Goal: Contribute content

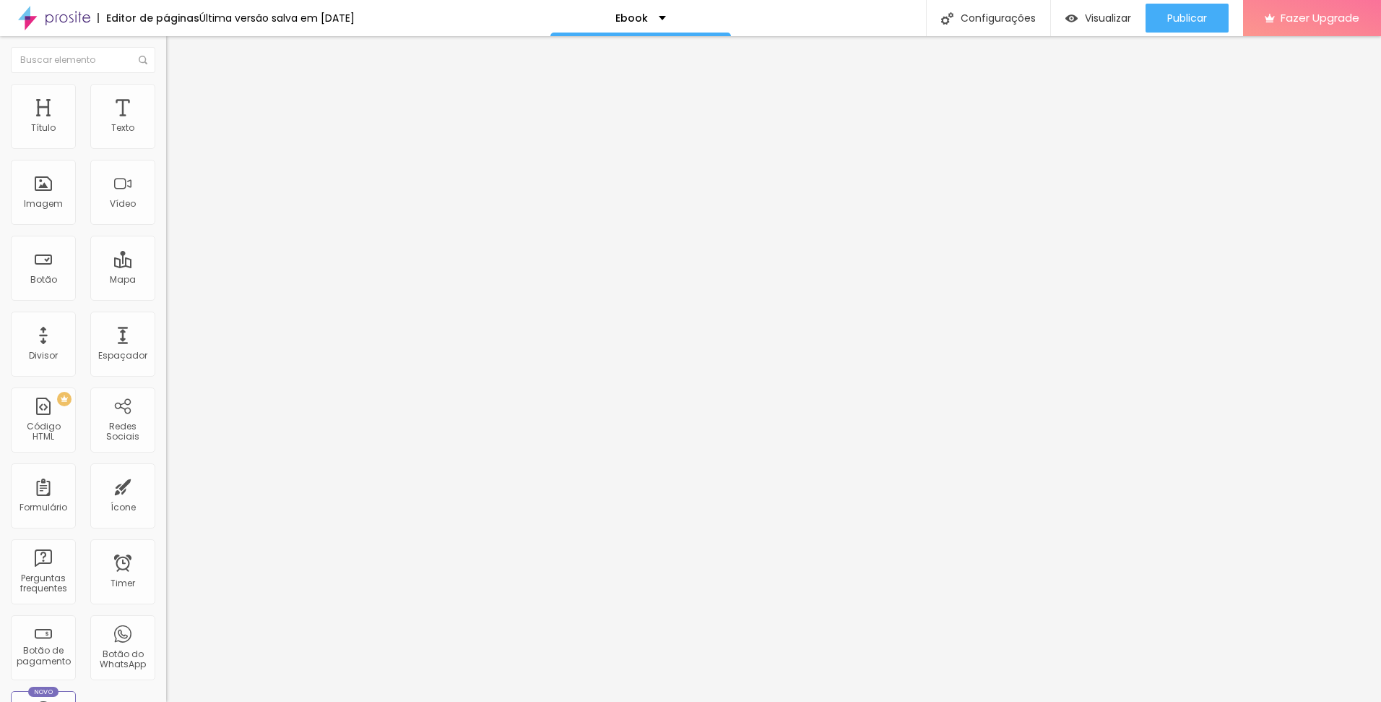
click at [166, 298] on input "https://pay.kiwify.com/2aa0SKM" at bounding box center [252, 290] width 173 height 14
paste input "https://studio1756418889.hotmart.host/viver-da-fotografia-em-portugal"
type input "https://studio1756418889.hotmart.host/viver-da-fotografia-em-portugal"
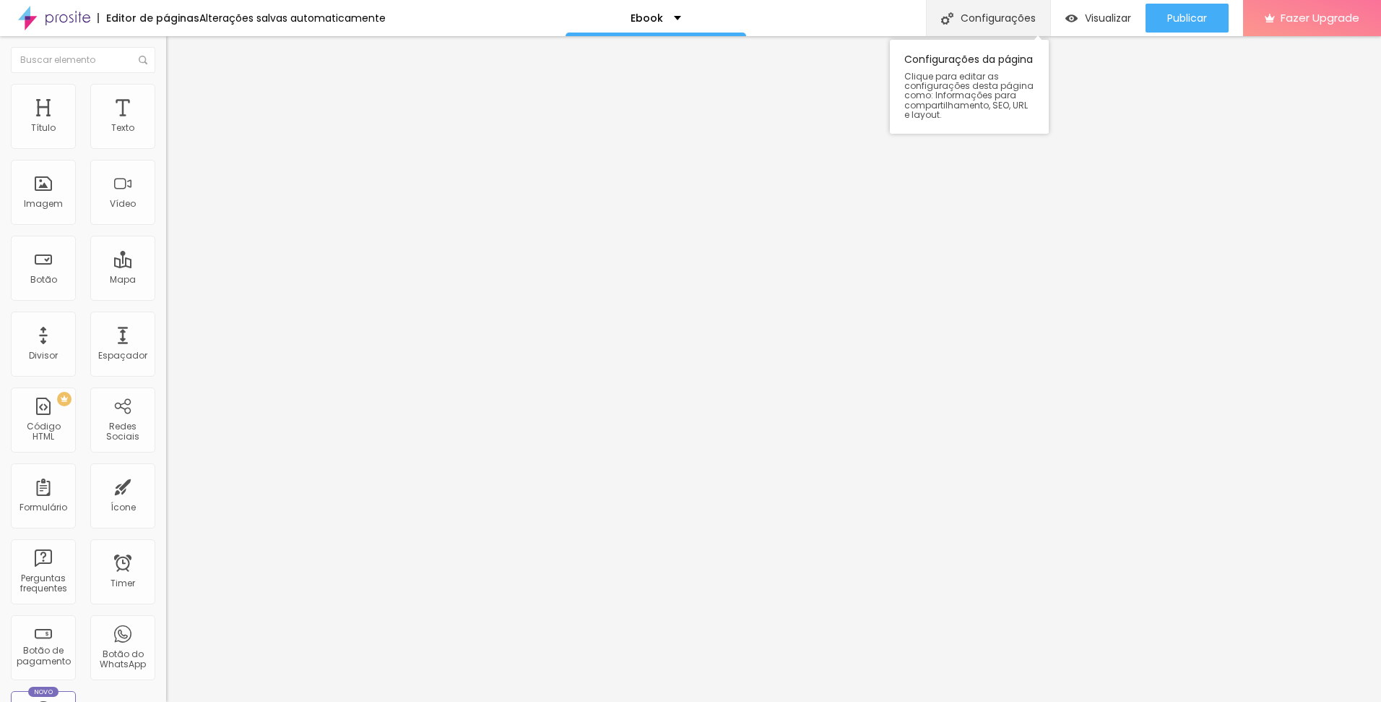
scroll to position [0, 0]
click at [166, 298] on input "https://pay.kiwify.com/2aa0SKM" at bounding box center [252, 290] width 173 height 14
paste input "https://pay.hotmart.com/E100095629V?bid=1756586752997"
type input "https://pay.hotmart.com/E100095629V?bid=1756586752997"
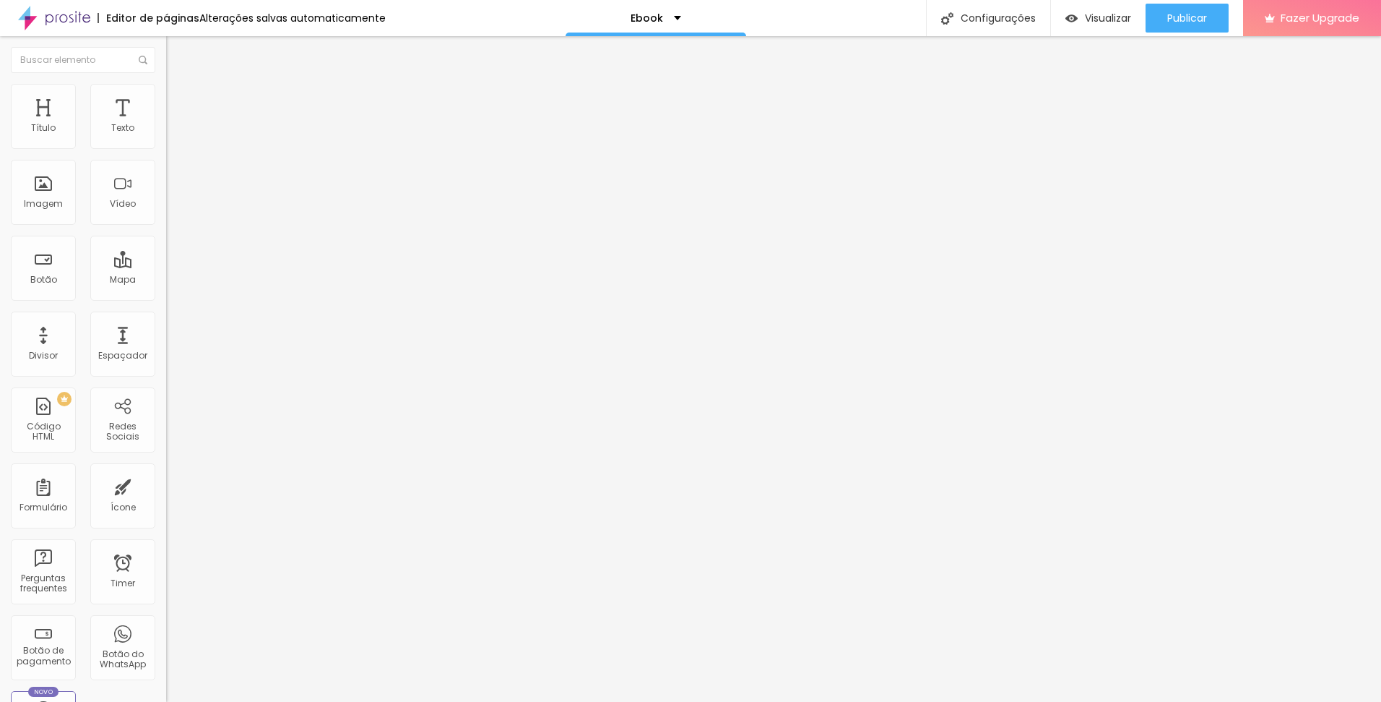
scroll to position [0, 0]
click at [166, 298] on input "https://pay.kiwify.com/2aa0SKM" at bounding box center [252, 290] width 173 height 14
paste input "https://pay.hotmart.com/E100095629V?bid=1756586752997"
type input "https://pay.hotmart.com/E100095629V?bid=1756586752997"
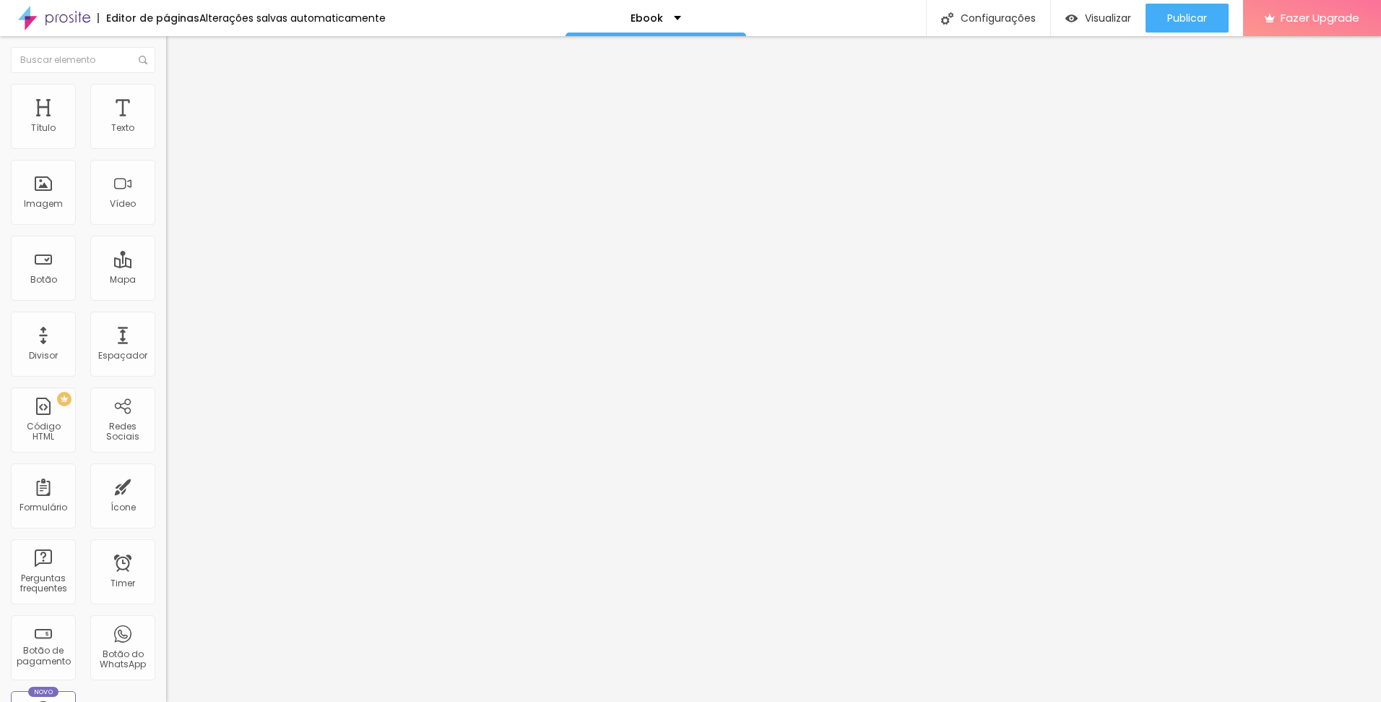
scroll to position [0, 0]
click at [105, 184] on div "Vídeo" at bounding box center [122, 192] width 65 height 65
click at [166, 136] on input "text" at bounding box center [252, 128] width 173 height 14
paste input "https://youtu.be/Z-YXBizQ05w?si=DLmD1oBd7-5-D-S5"
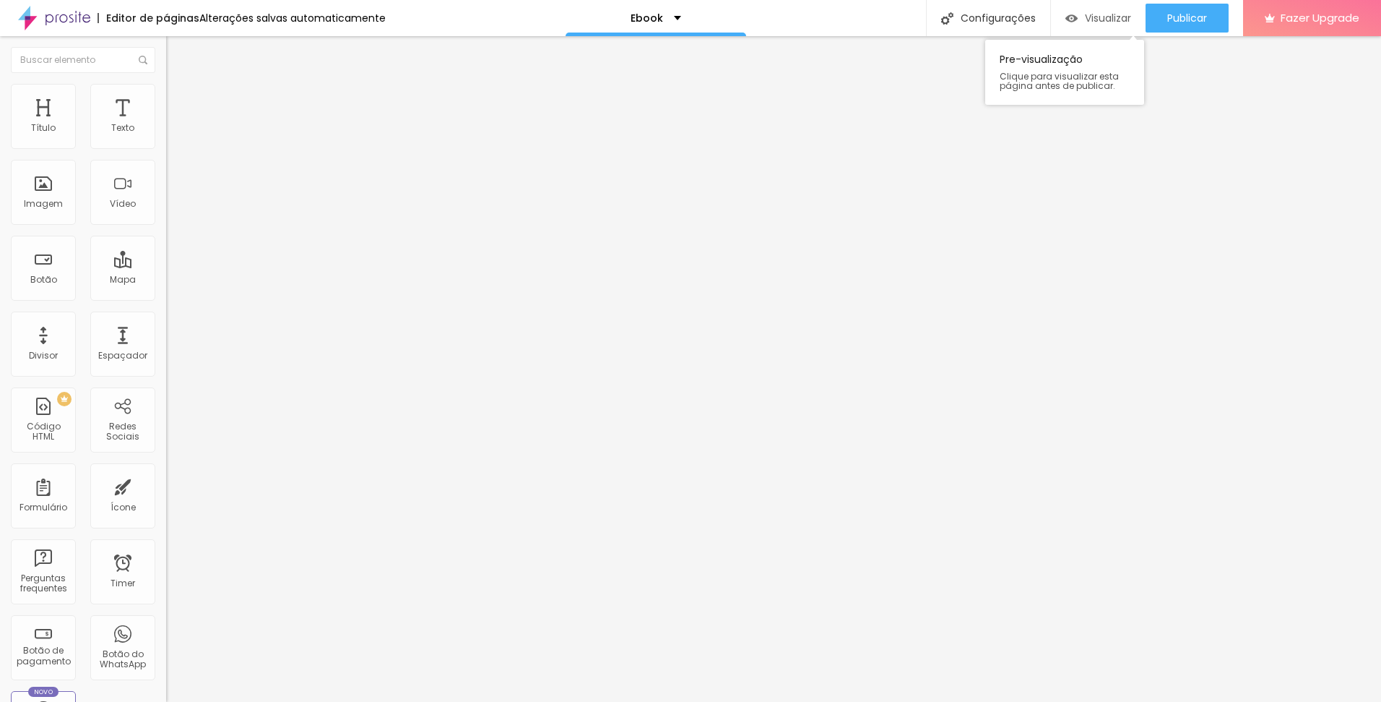
type input "https://youtu.be/Z-YXBizQ05w?si=DLmD1oBd7-5-D-S5"
click at [1085, 14] on span "Visualizar" at bounding box center [1108, 18] width 46 height 12
click at [166, 92] on li "Estilo" at bounding box center [249, 91] width 166 height 14
click at [64, 64] on input "text" at bounding box center [83, 60] width 144 height 26
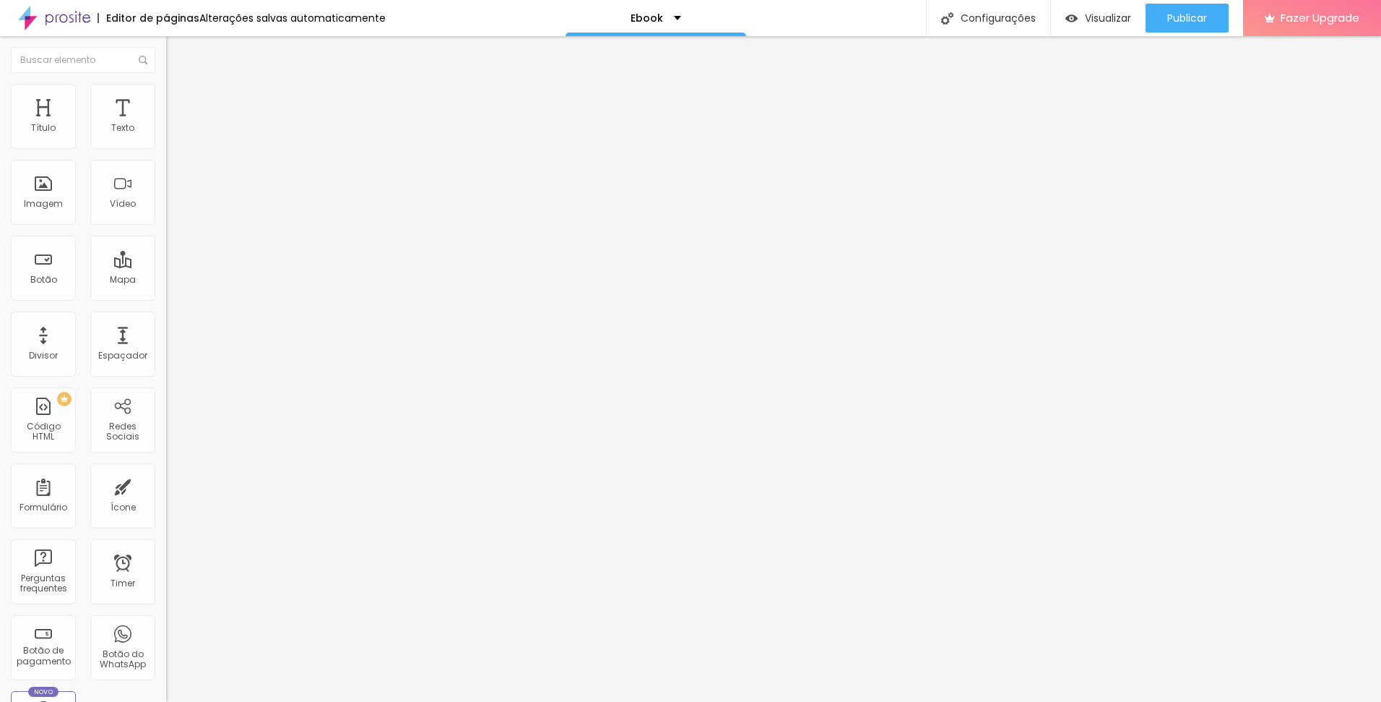
click at [166, 136] on input "text" at bounding box center [252, 128] width 173 height 14
type input "https://youtu.be/Z-YXBizQ05w?si=DLmD1oBd7-5-D-S5"
click at [1169, 24] on span "Publicar" at bounding box center [1187, 18] width 40 height 12
click at [1087, 24] on span "Visualizar" at bounding box center [1108, 18] width 46 height 12
click at [1089, 24] on span "Visualizar" at bounding box center [1108, 18] width 46 height 12
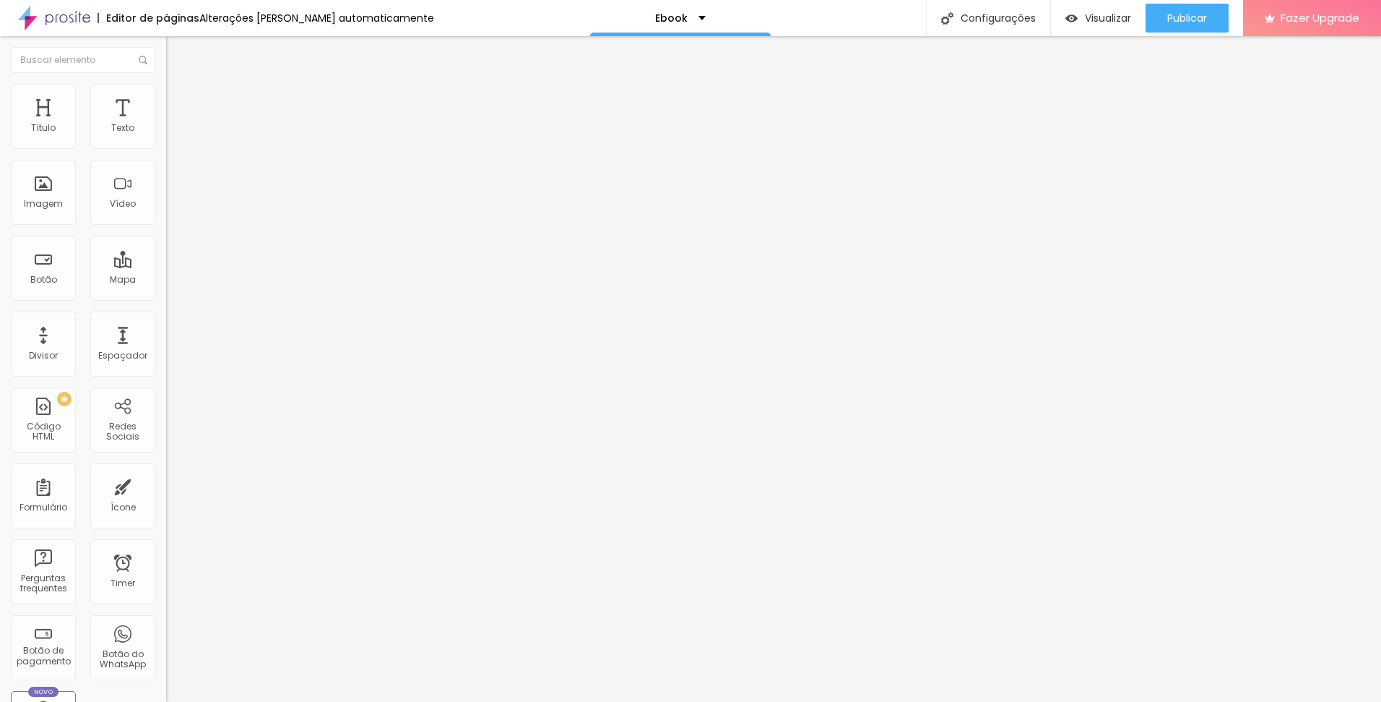
click at [166, 205] on div at bounding box center [249, 181] width 166 height 111
click at [166, 210] on div at bounding box center [249, 181] width 166 height 111
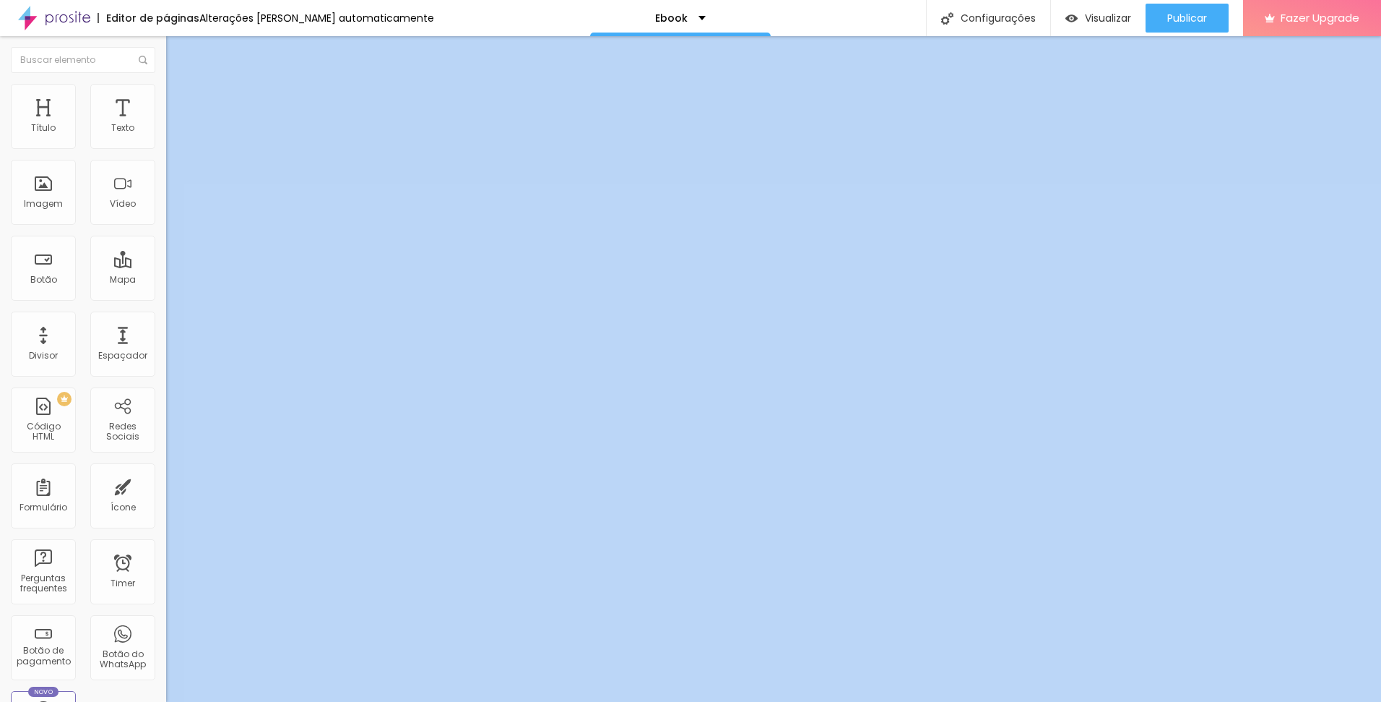
drag, startPoint x: 150, startPoint y: 249, endPoint x: 159, endPoint y: 306, distance: 58.6
click at [166, 306] on div "Editar Código HTML Conteúdo Avançado Código HTML 613 caracteres < script type =…" at bounding box center [249, 368] width 166 height 665
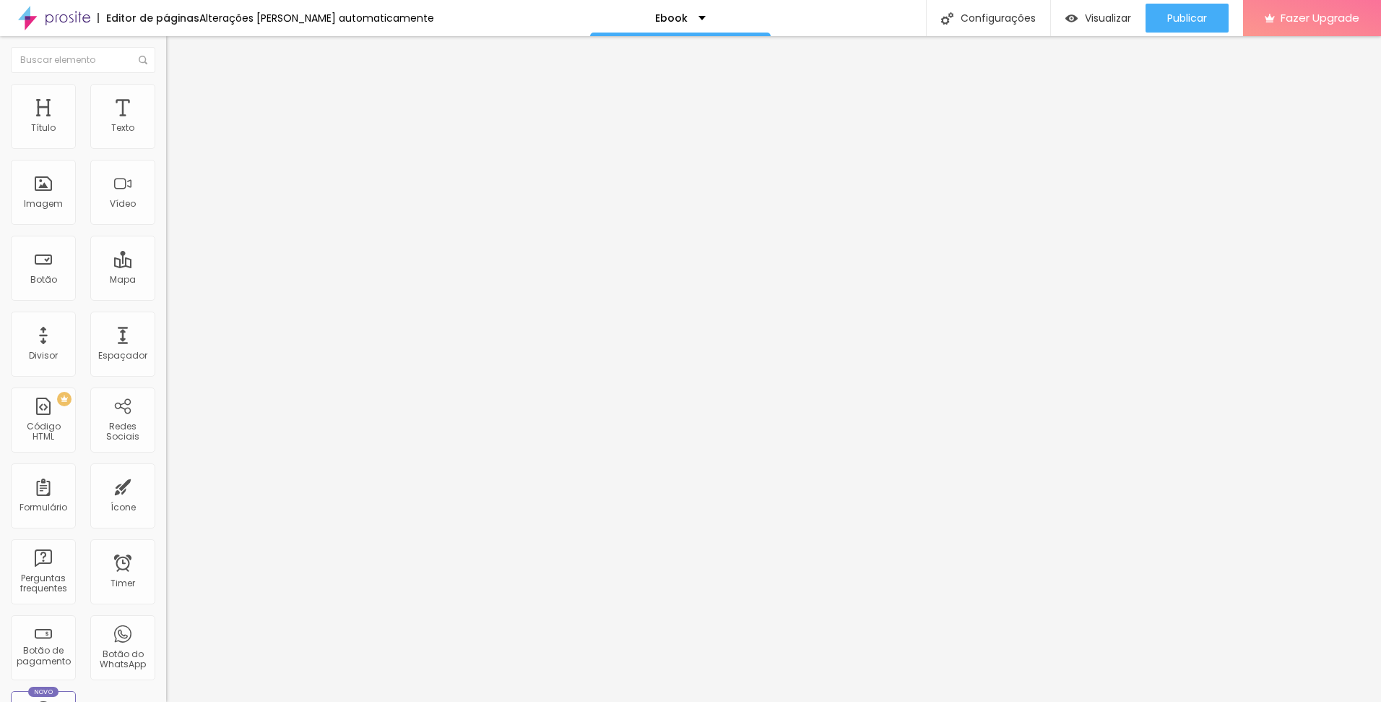
click at [166, 124] on img at bounding box center [170, 120] width 9 height 9
drag, startPoint x: 633, startPoint y: 153, endPoint x: 589, endPoint y: 186, distance: 54.8
click at [1095, 27] on div "Visualizar" at bounding box center [1099, 18] width 66 height 29
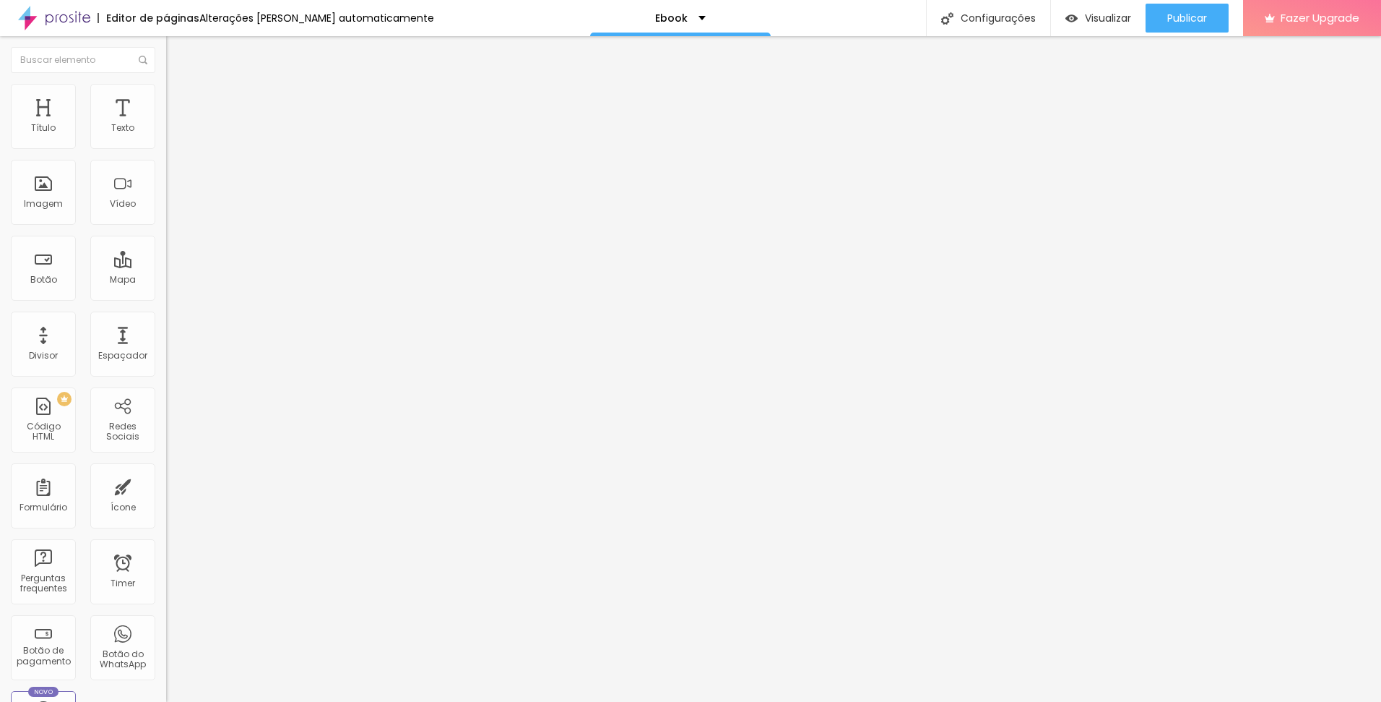
click at [166, 117] on div "Código HTML 613 caracteres < script type = "text/javascript" > function importH…" at bounding box center [249, 133] width 166 height 71
click at [179, 100] on span "Avançado" at bounding box center [203, 93] width 48 height 12
click at [179, 85] on span "Conteúdo" at bounding box center [201, 79] width 45 height 12
click at [166, 124] on img at bounding box center [170, 120] width 9 height 9
drag, startPoint x: 566, startPoint y: 154, endPoint x: 559, endPoint y: 168, distance: 15.5
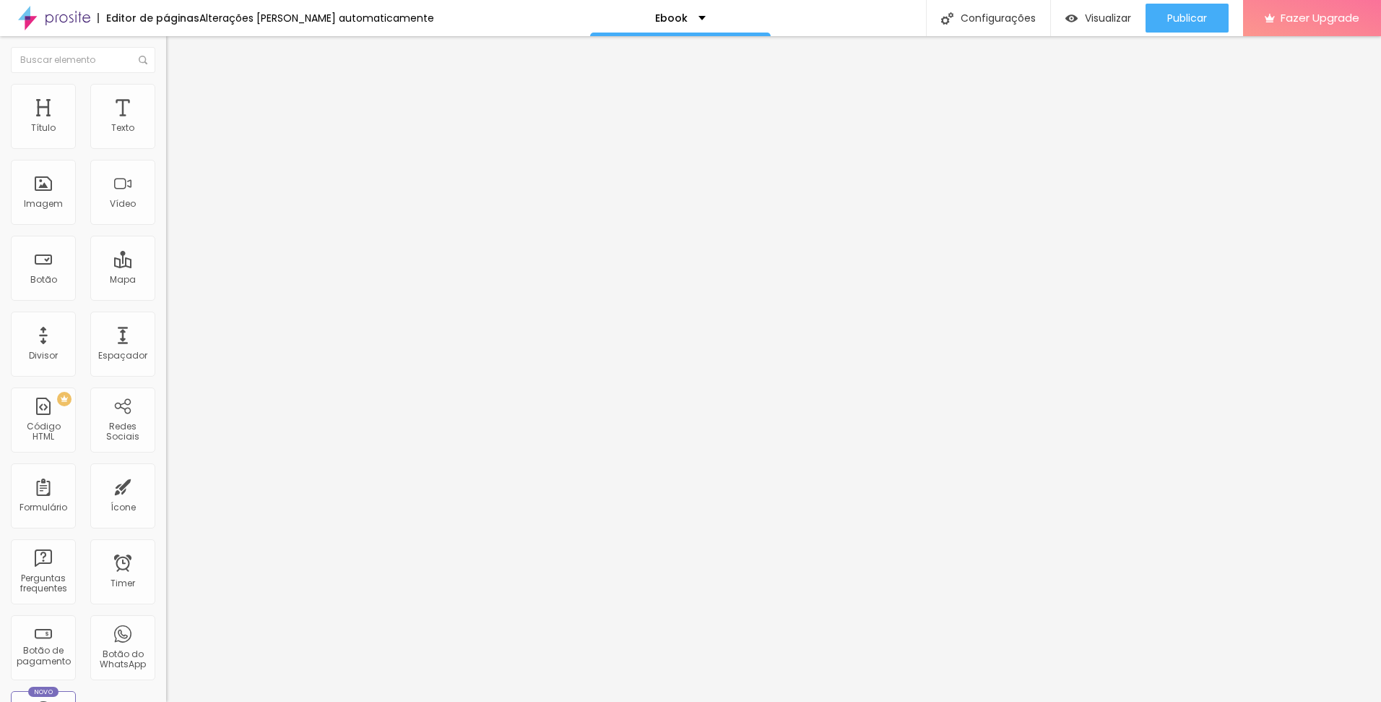
click at [166, 124] on img at bounding box center [170, 120] width 9 height 9
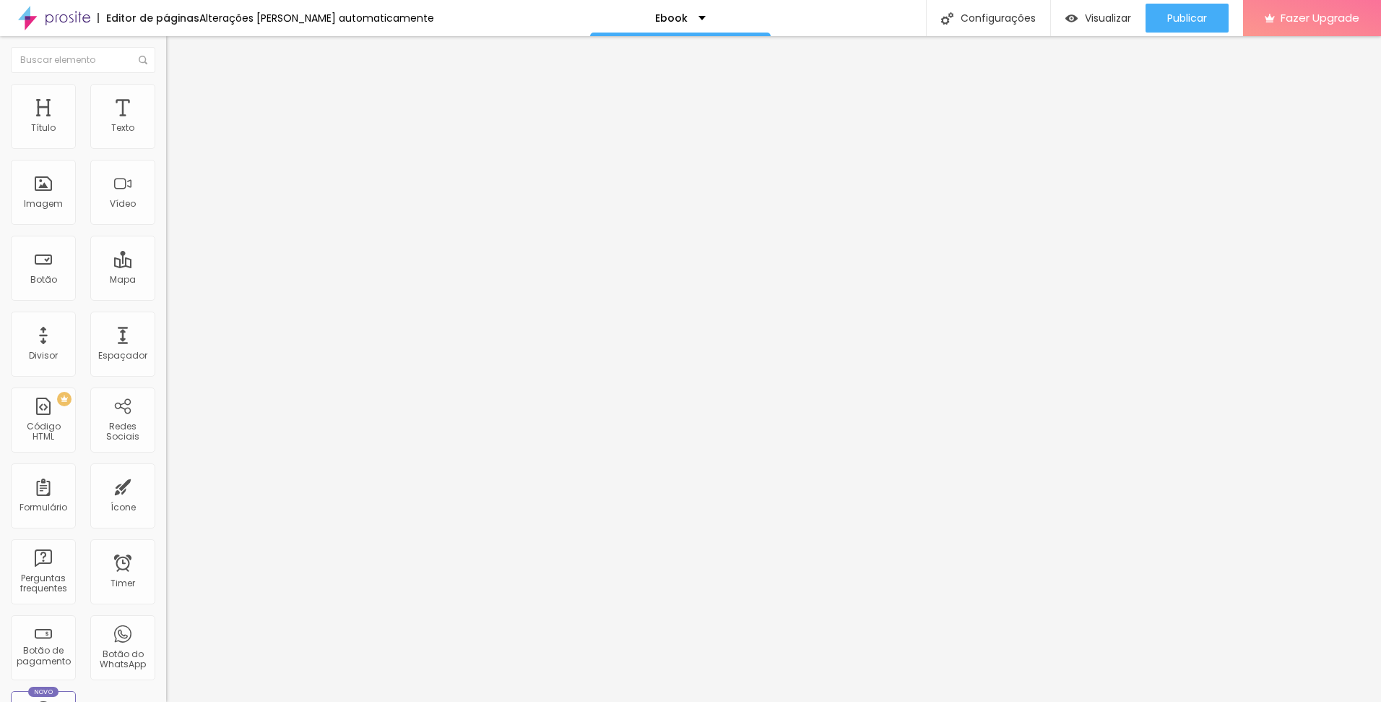
drag, startPoint x: 567, startPoint y: 202, endPoint x: 819, endPoint y: 199, distance: 252.2
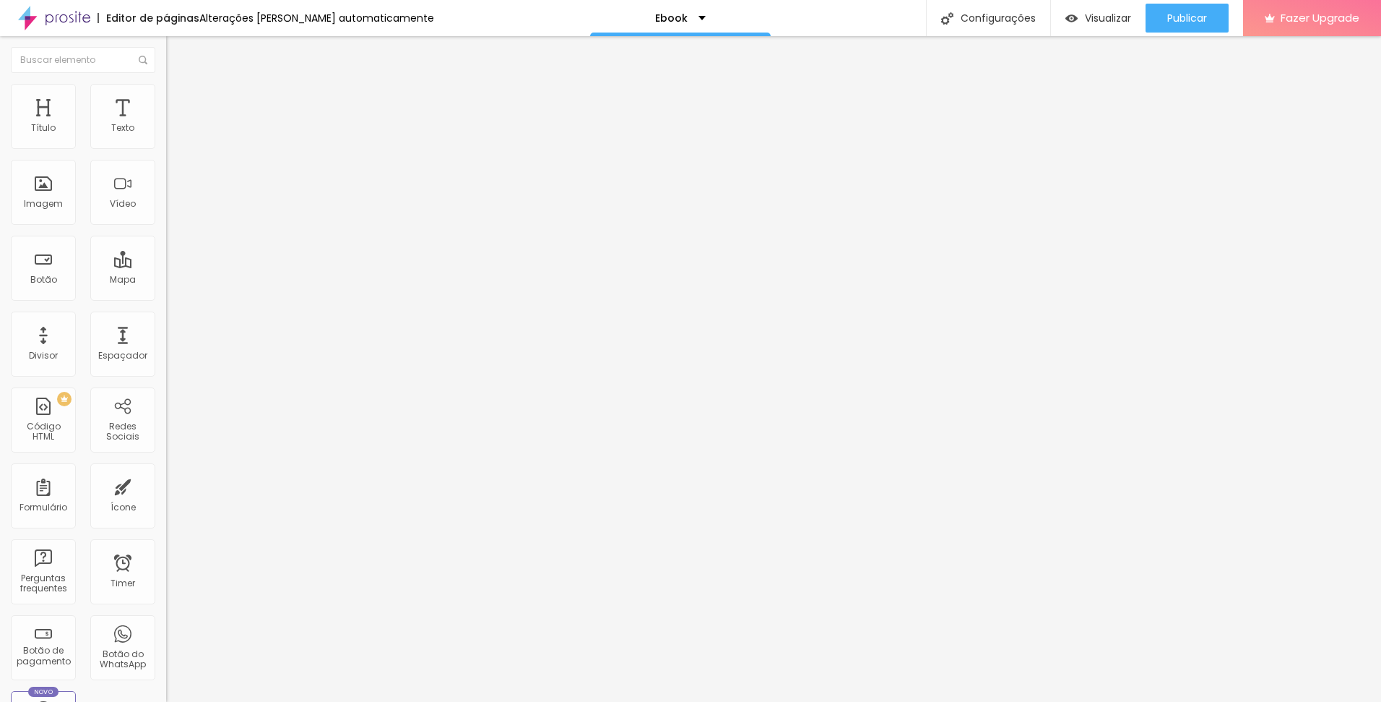
click at [166, 124] on img at bounding box center [170, 120] width 9 height 9
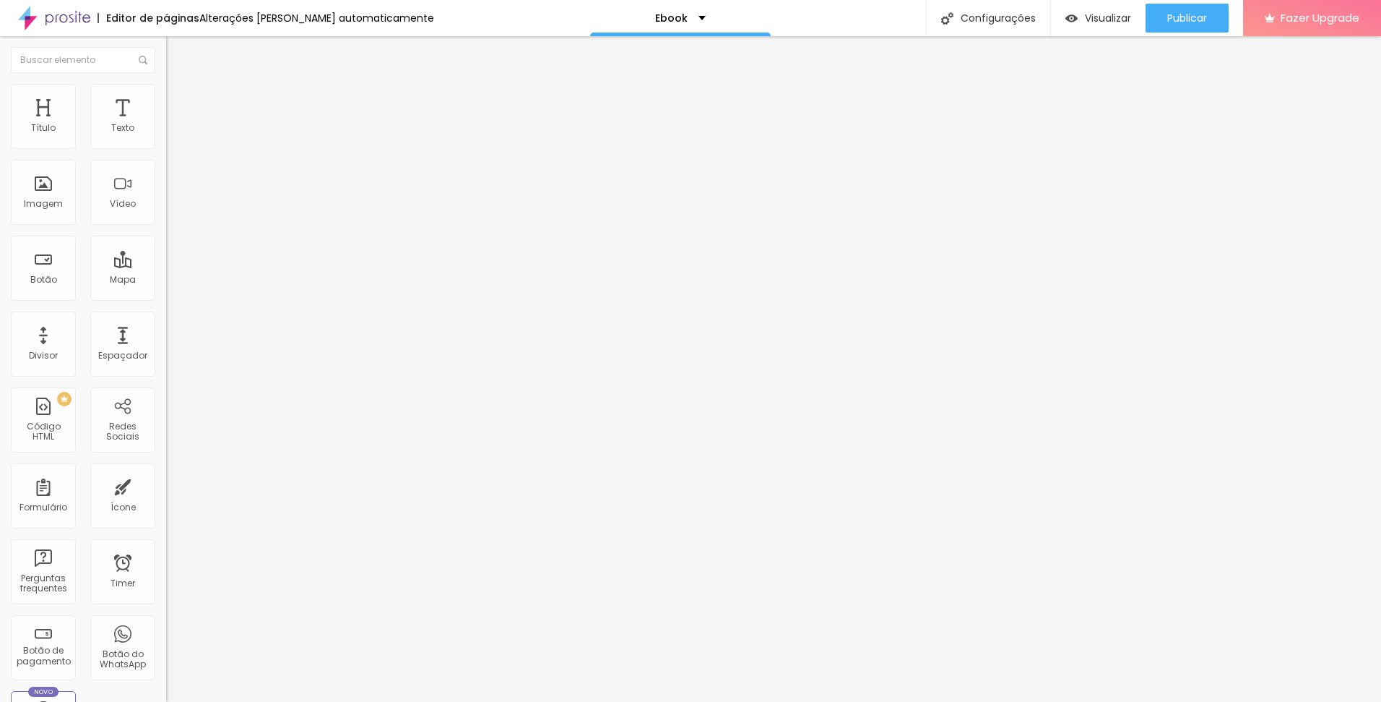
drag, startPoint x: 566, startPoint y: 203, endPoint x: 819, endPoint y: 198, distance: 252.9
click at [177, 51] on div "Editar Código HTML" at bounding box center [236, 53] width 118 height 12
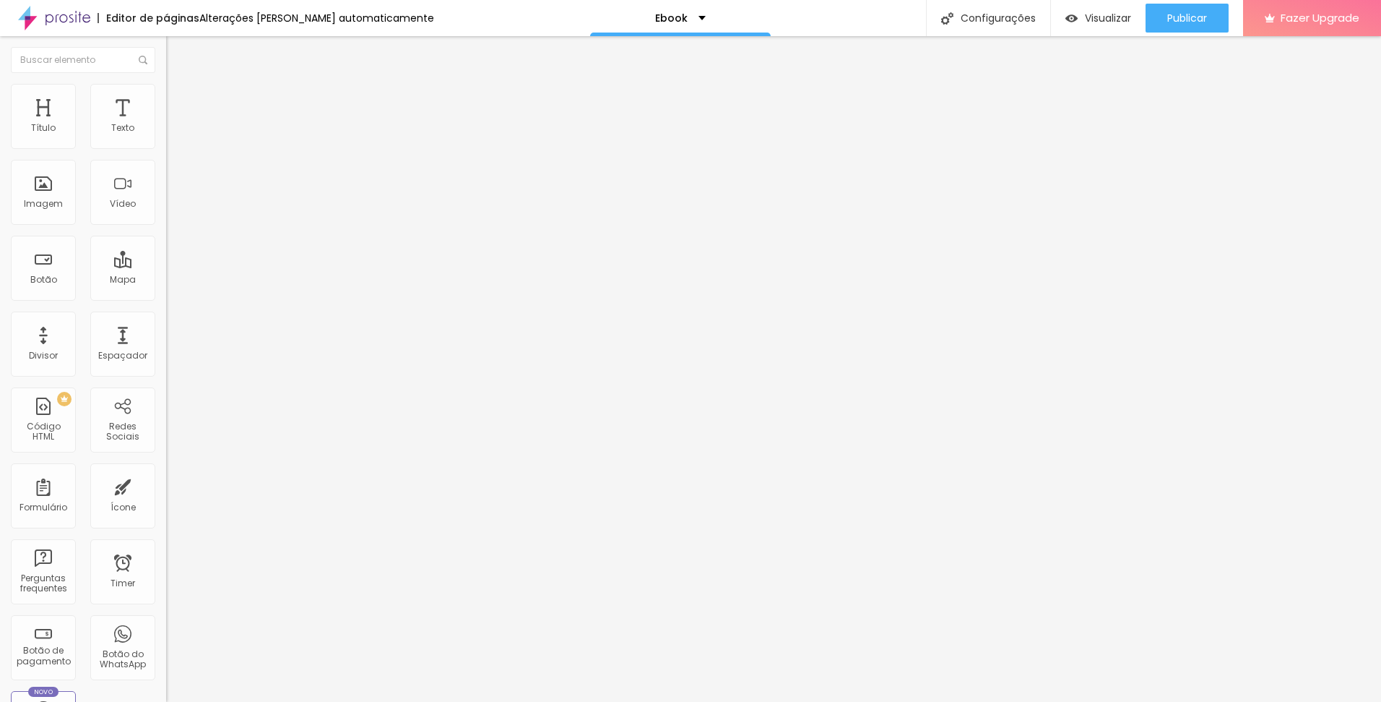
click at [177, 51] on div "Editar Código HTML" at bounding box center [236, 53] width 118 height 12
click at [177, 49] on img "button" at bounding box center [183, 53] width 12 height 12
